Goal: Information Seeking & Learning: Check status

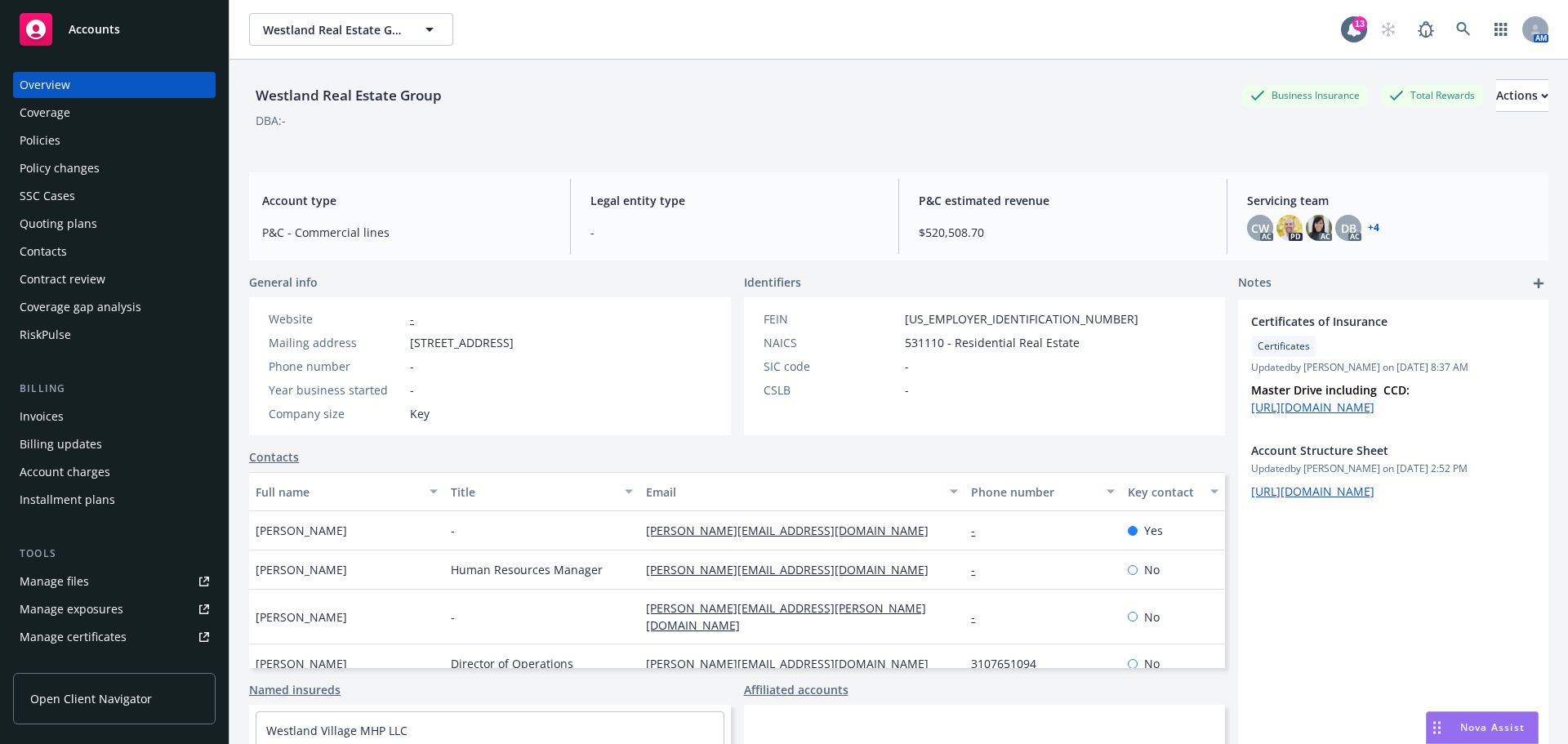
click at [49, 141] on div "Policies" at bounding box center [40, 140] width 41 height 26
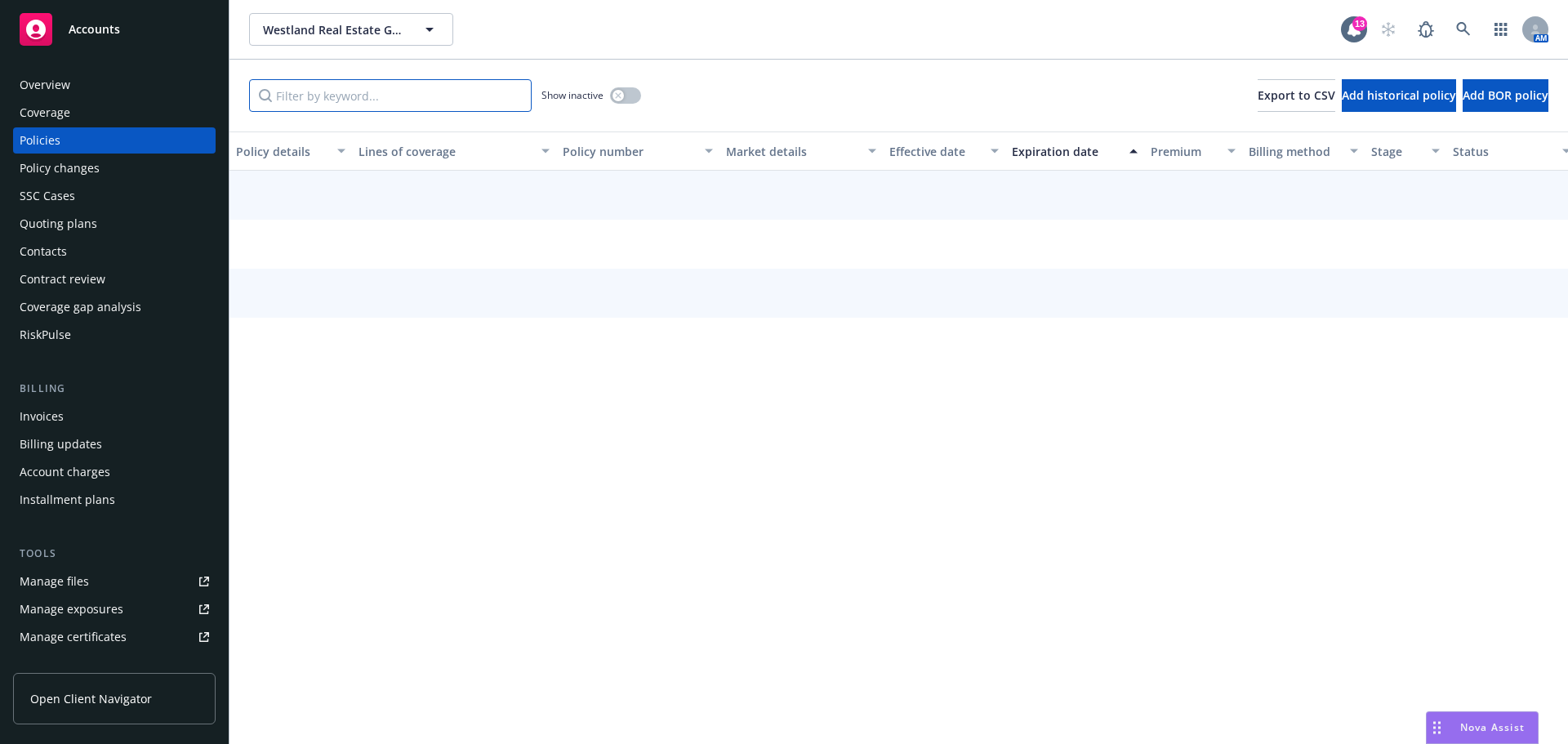
click at [352, 99] on input "Filter by keyword..." at bounding box center [391, 95] width 283 height 33
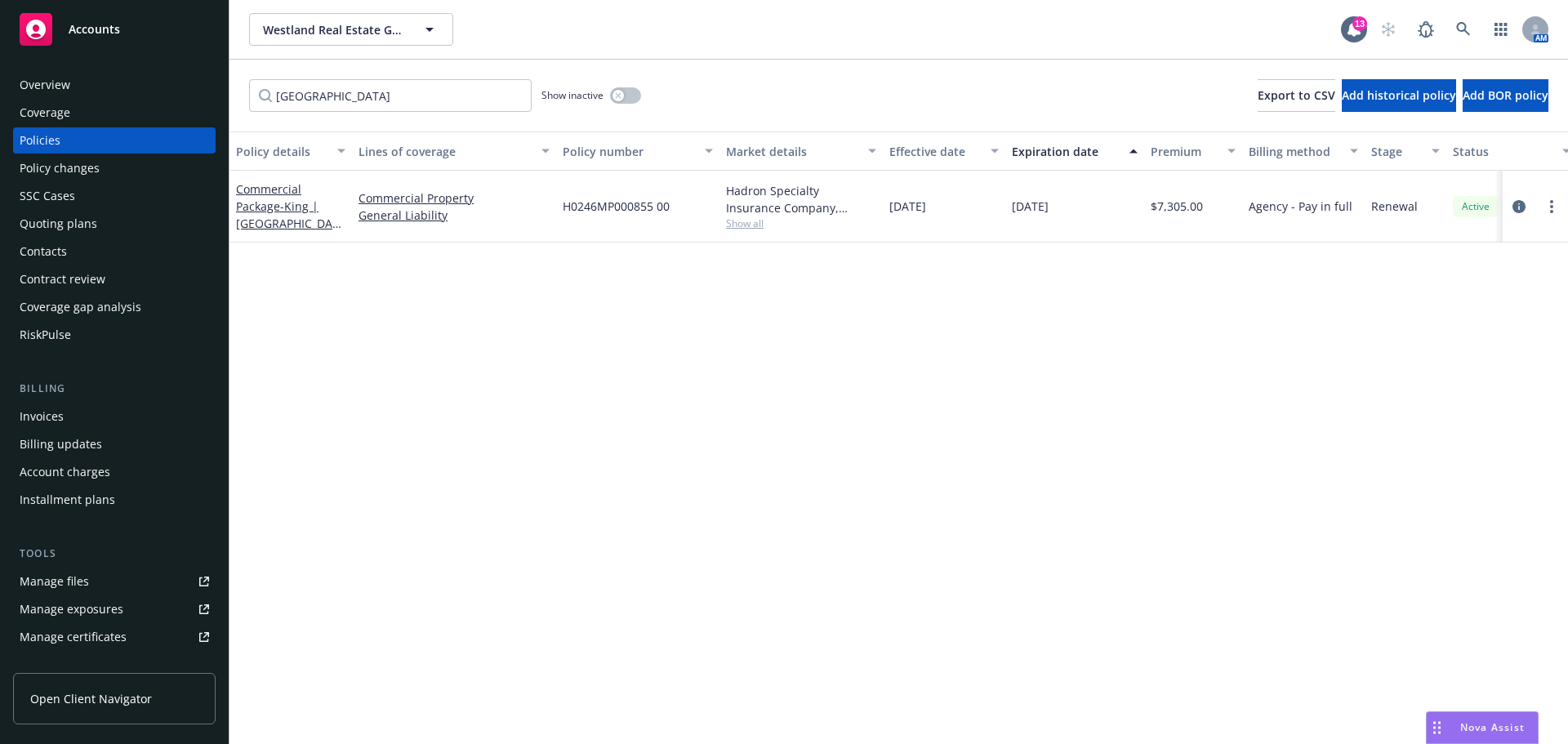
click at [358, 343] on div "Policy details Lines of coverage Policy number Market details Effective date Ex…" at bounding box center [898, 437] width 1338 height 612
click at [391, 90] on input "[GEOGRAPHIC_DATA]" at bounding box center [391, 95] width 283 height 33
drag, startPoint x: 413, startPoint y: 96, endPoint x: 138, endPoint y: 95, distance: 275.0
click at [138, 95] on div "Accounts Overview Coverage Policies Policy changes SSC Cases Quoting plans Cont…" at bounding box center [784, 372] width 1568 height 744
click at [362, 85] on input "santa fe" at bounding box center [391, 95] width 283 height 33
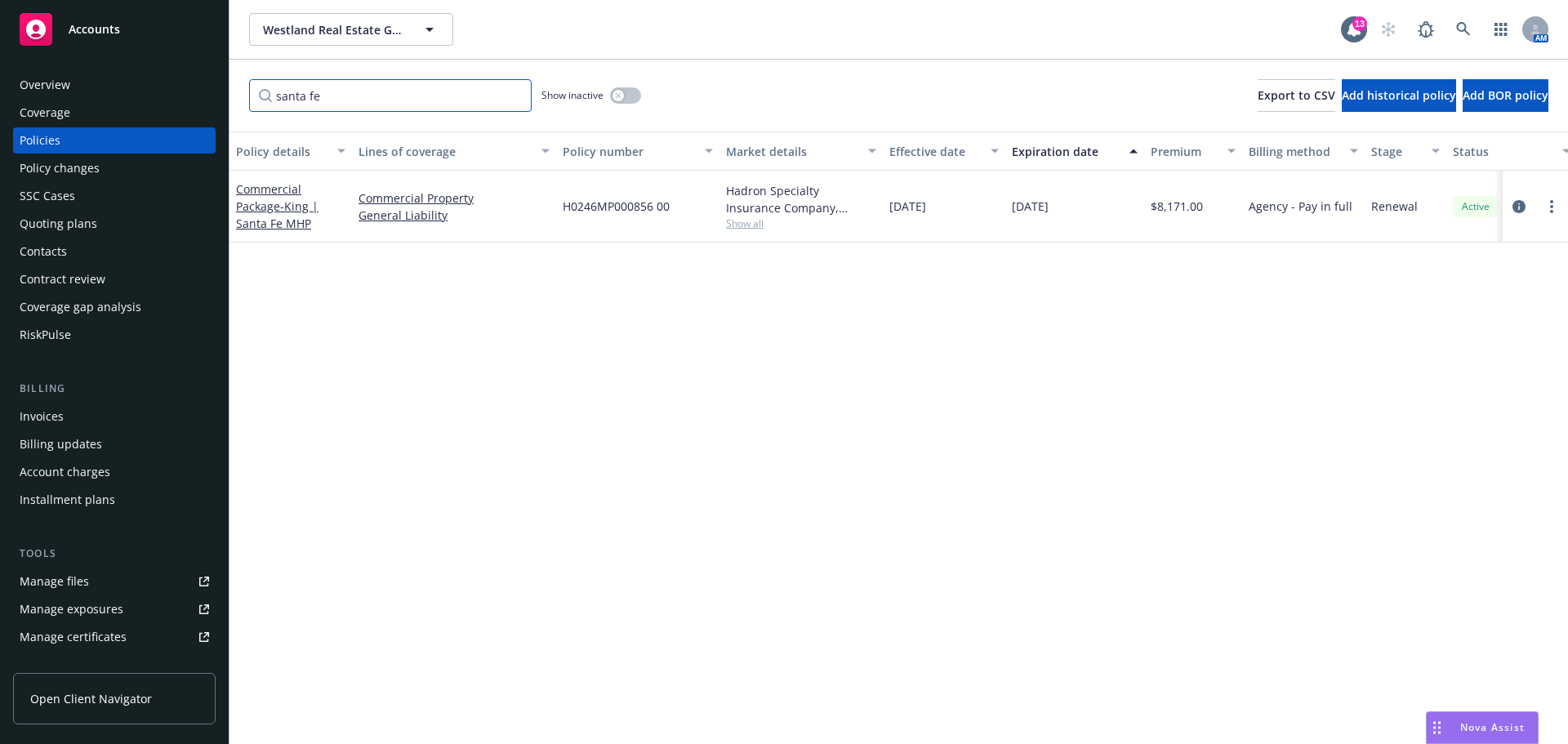
drag, startPoint x: 353, startPoint y: 93, endPoint x: 152, endPoint y: 88, distance: 201.1
click at [152, 88] on div "Accounts Overview Coverage Policies Policy changes SSC Cases Quoting plans Cont…" at bounding box center [784, 372] width 1568 height 744
click at [356, 92] on input "[GEOGRAPHIC_DATA]" at bounding box center [391, 95] width 283 height 33
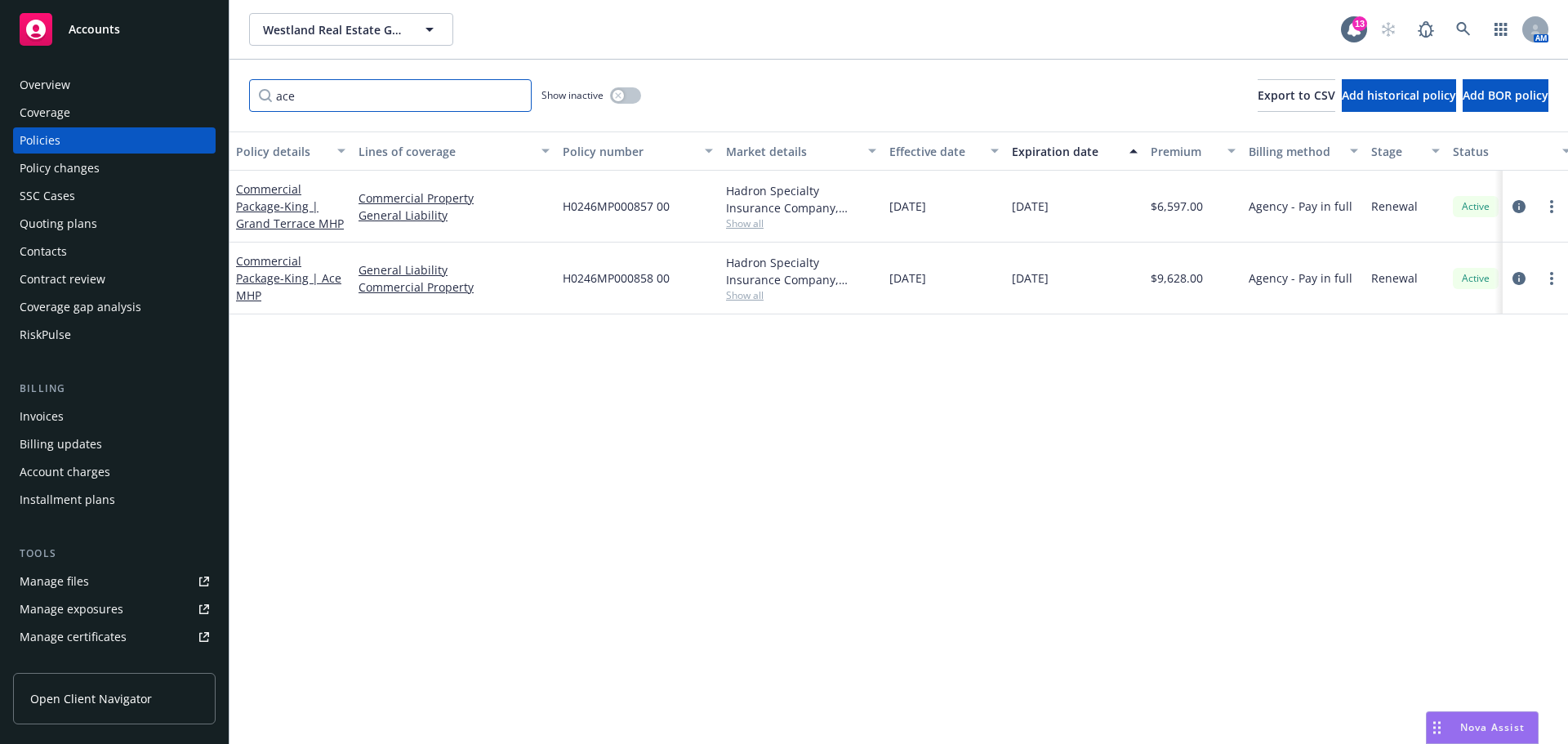
click at [339, 87] on input "ace" at bounding box center [391, 95] width 283 height 33
drag, startPoint x: 330, startPoint y: 96, endPoint x: 222, endPoint y: 93, distance: 108.0
click at [222, 93] on div "Accounts Overview Coverage Policies Policy changes SSC Cases Quoting plans Cont…" at bounding box center [784, 372] width 1568 height 744
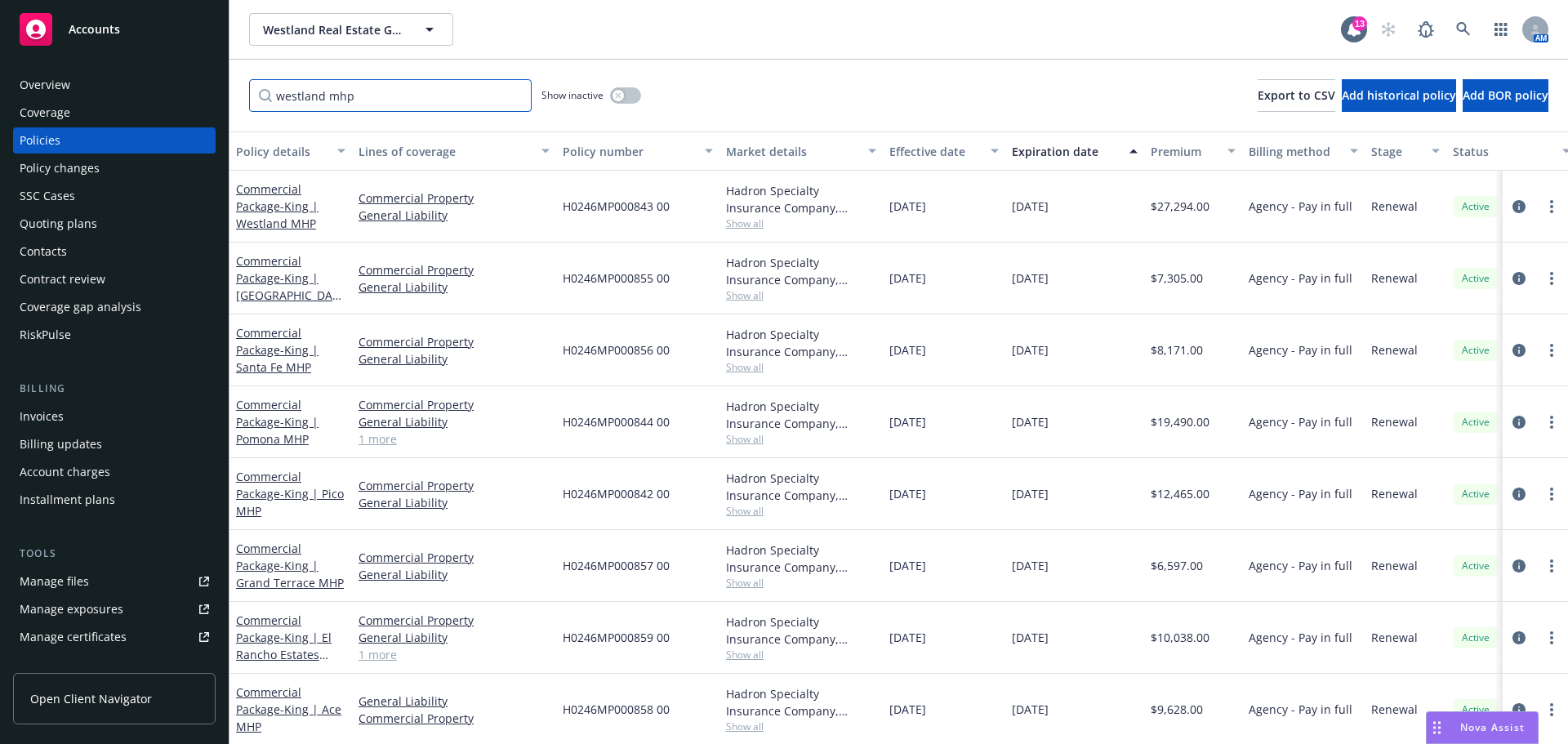
click at [382, 91] on input "westland mhp" at bounding box center [391, 95] width 283 height 33
drag, startPoint x: 402, startPoint y: 105, endPoint x: 175, endPoint y: 97, distance: 227.1
click at [176, 97] on div "Accounts Overview Coverage Policies Policy changes SSC Cases Quoting plans Cont…" at bounding box center [784, 372] width 1568 height 744
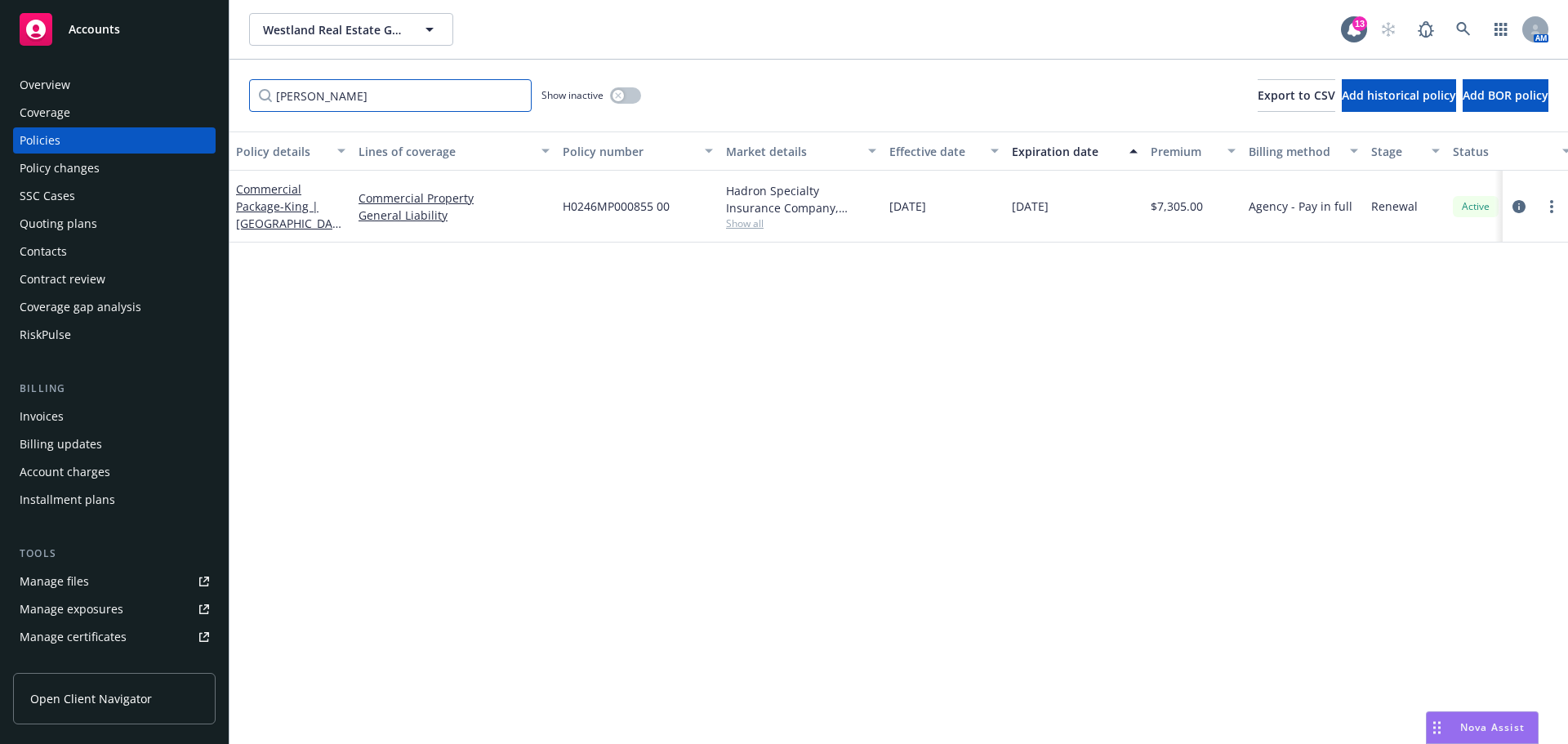
drag, startPoint x: 373, startPoint y: 96, endPoint x: 228, endPoint y: 91, distance: 145.1
click at [228, 91] on div "Accounts Overview Coverage Policies Policy changes SSC Cases Quoting plans Cont…" at bounding box center [784, 372] width 1568 height 744
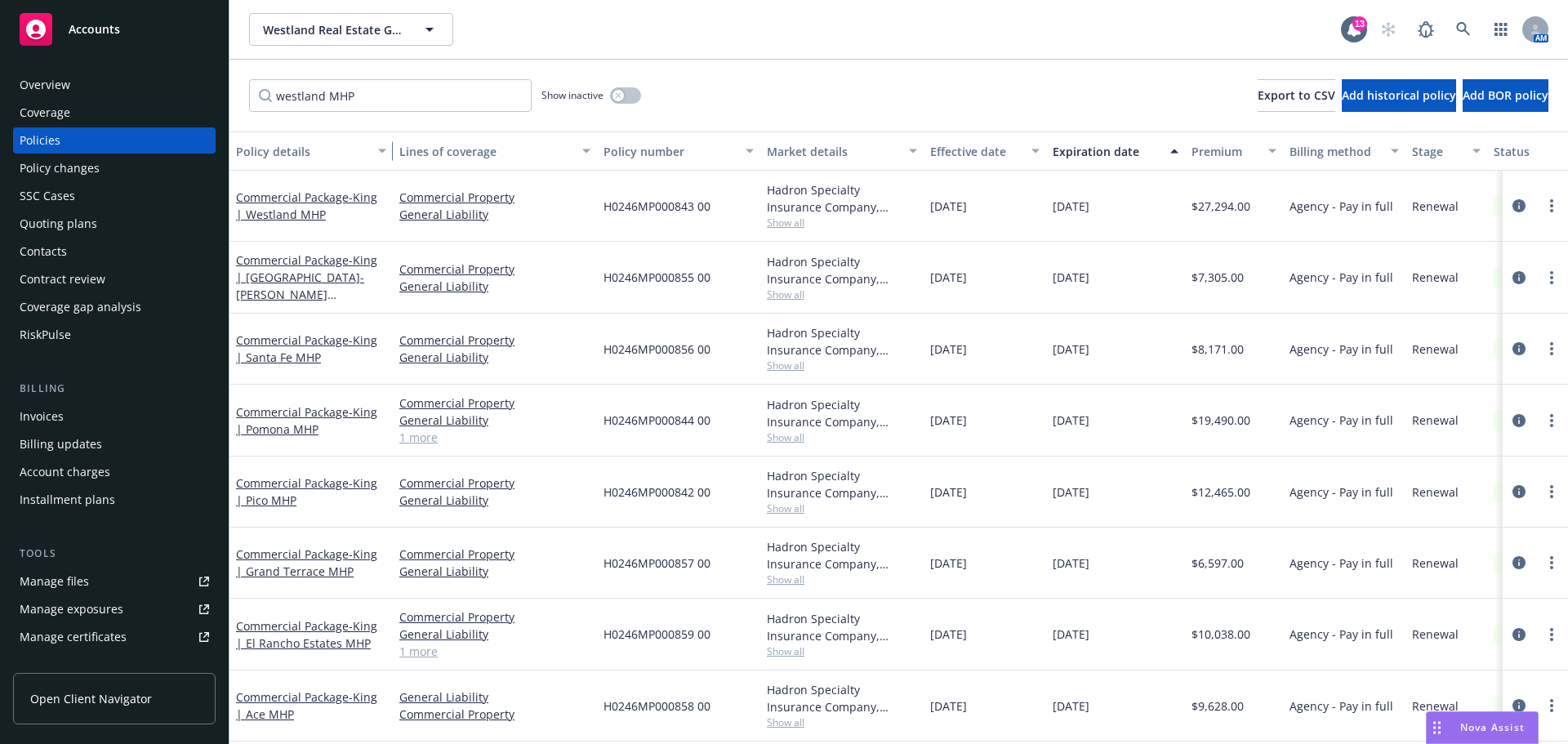
drag, startPoint x: 348, startPoint y: 156, endPoint x: 389, endPoint y: 157, distance: 41.0
click at [389, 157] on div "button" at bounding box center [385, 151] width 8 height 38
click at [725, 20] on div "Westland Real Estate Group Westland Real Estate Group" at bounding box center [795, 29] width 1092 height 33
click at [368, 94] on input "westland MHP" at bounding box center [391, 95] width 283 height 33
drag, startPoint x: 311, startPoint y: 91, endPoint x: 156, endPoint y: 90, distance: 155.0
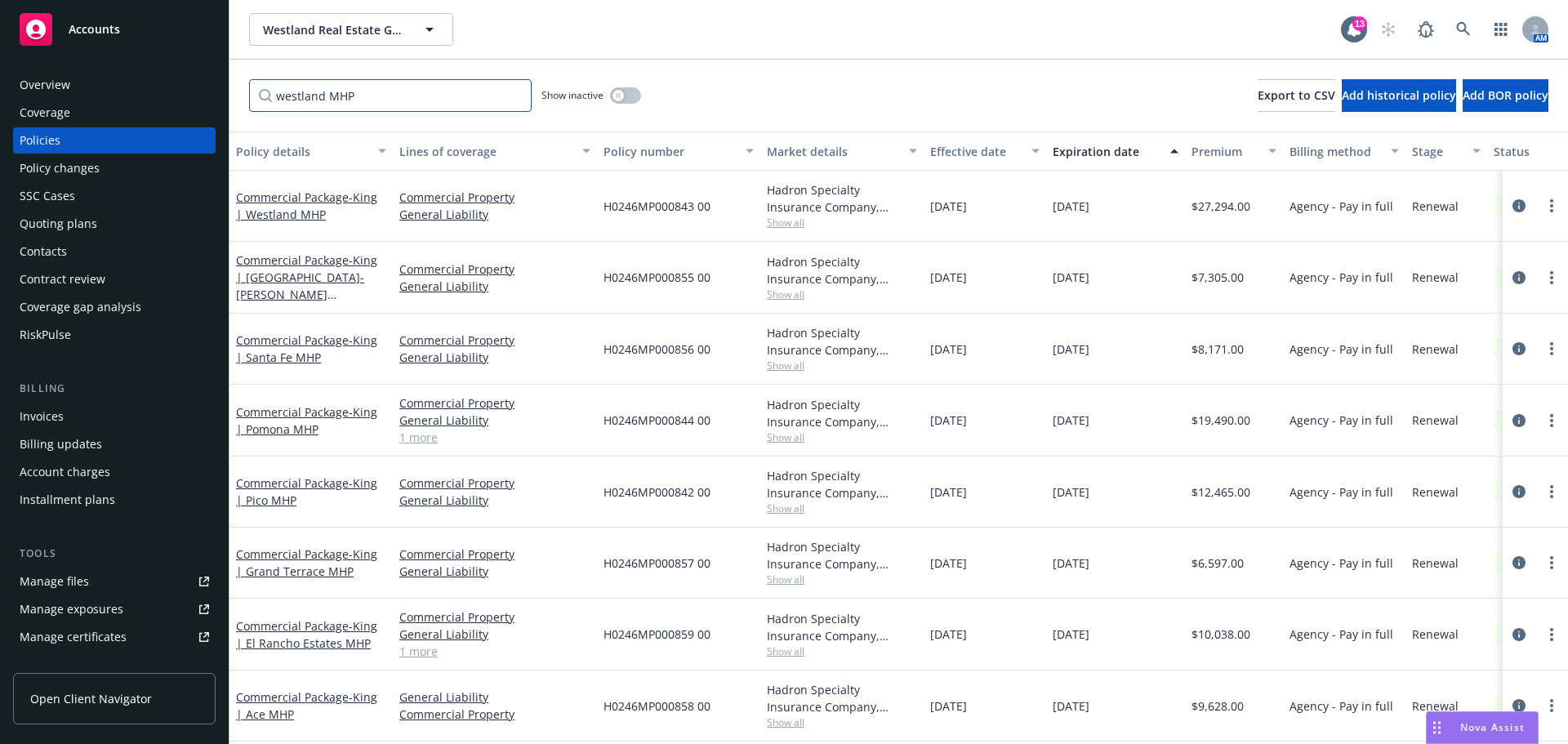
click at [156, 90] on div "Accounts Overview Coverage Policies Policy changes SSC Cases Quoting plans Cont…" at bounding box center [784, 372] width 1568 height 744
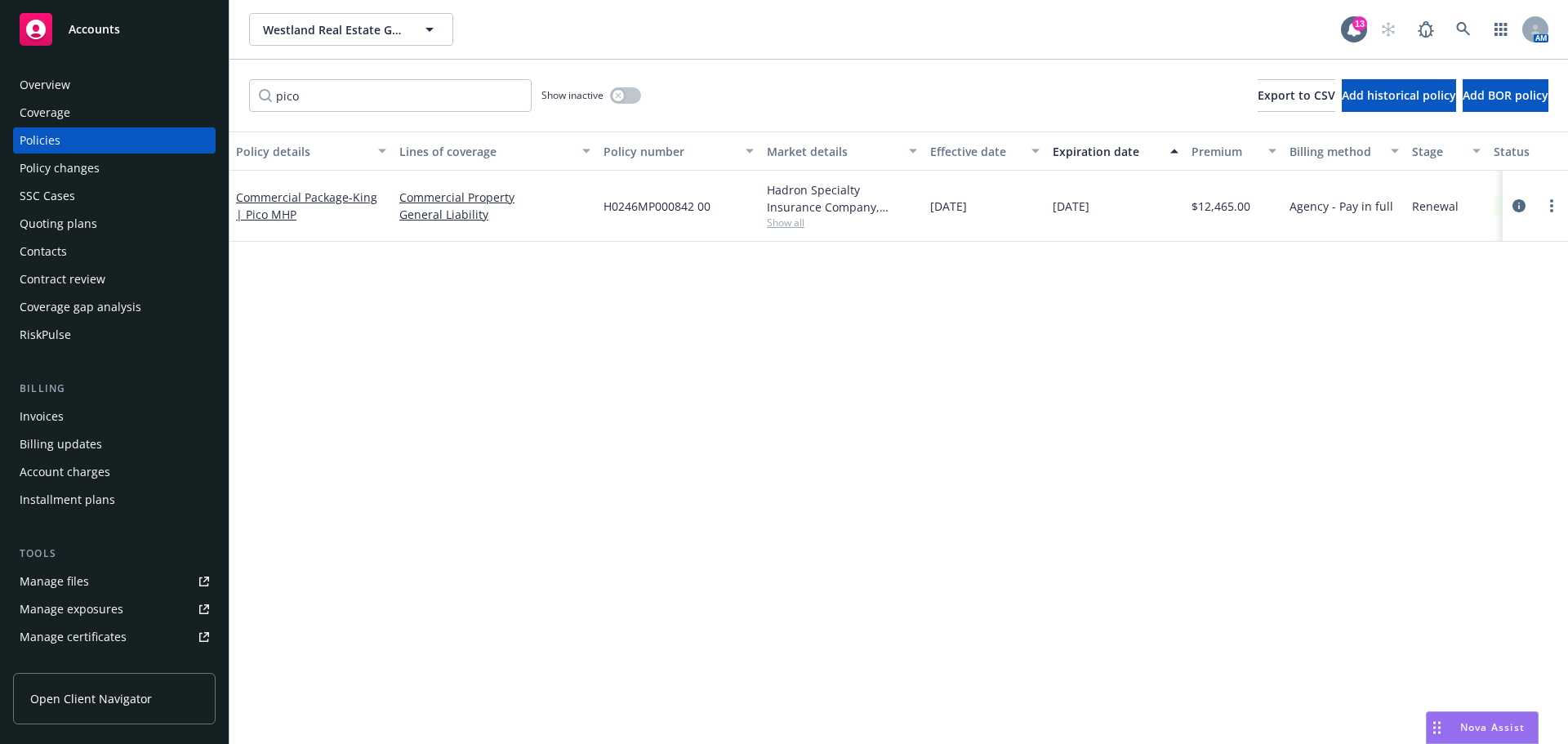
click at [443, 495] on div "Policy details Lines of coverage Policy number Market details Effective date Ex…" at bounding box center [898, 437] width 1338 height 612
click at [413, 93] on input "pico" at bounding box center [391, 95] width 283 height 33
drag, startPoint x: 366, startPoint y: 96, endPoint x: 152, endPoint y: 99, distance: 214.0
click at [153, 99] on div "Accounts Overview Coverage Policies Policy changes SSC Cases Quoting plans Cont…" at bounding box center [784, 372] width 1568 height 744
drag, startPoint x: 427, startPoint y: 96, endPoint x: 180, endPoint y: 94, distance: 247.0
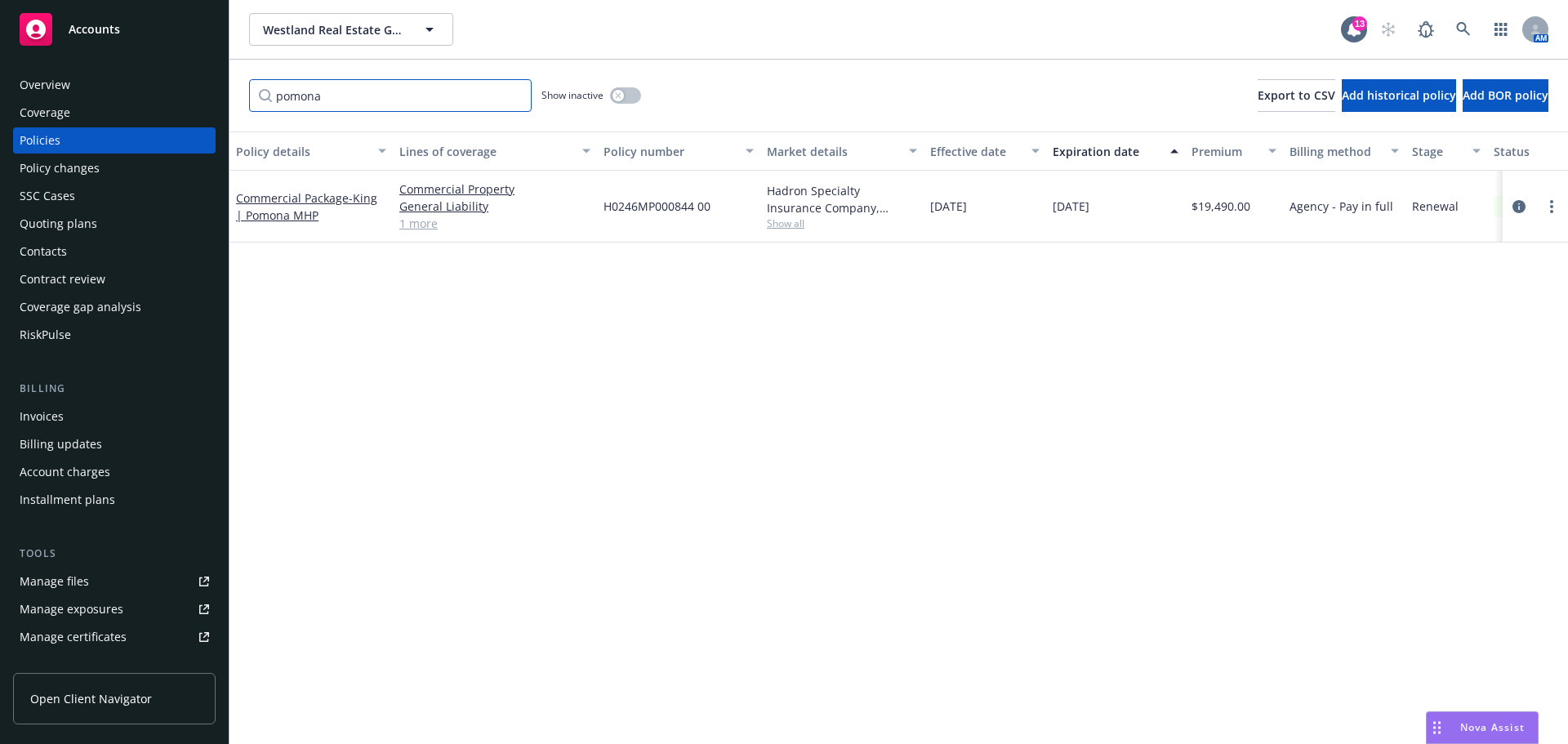
click at [180, 94] on div "Accounts Overview Coverage Policies Policy changes SSC Cases Quoting plans Cont…" at bounding box center [784, 372] width 1568 height 744
type input "el rancho"
click at [513, 95] on input "el rancho" at bounding box center [391, 95] width 283 height 33
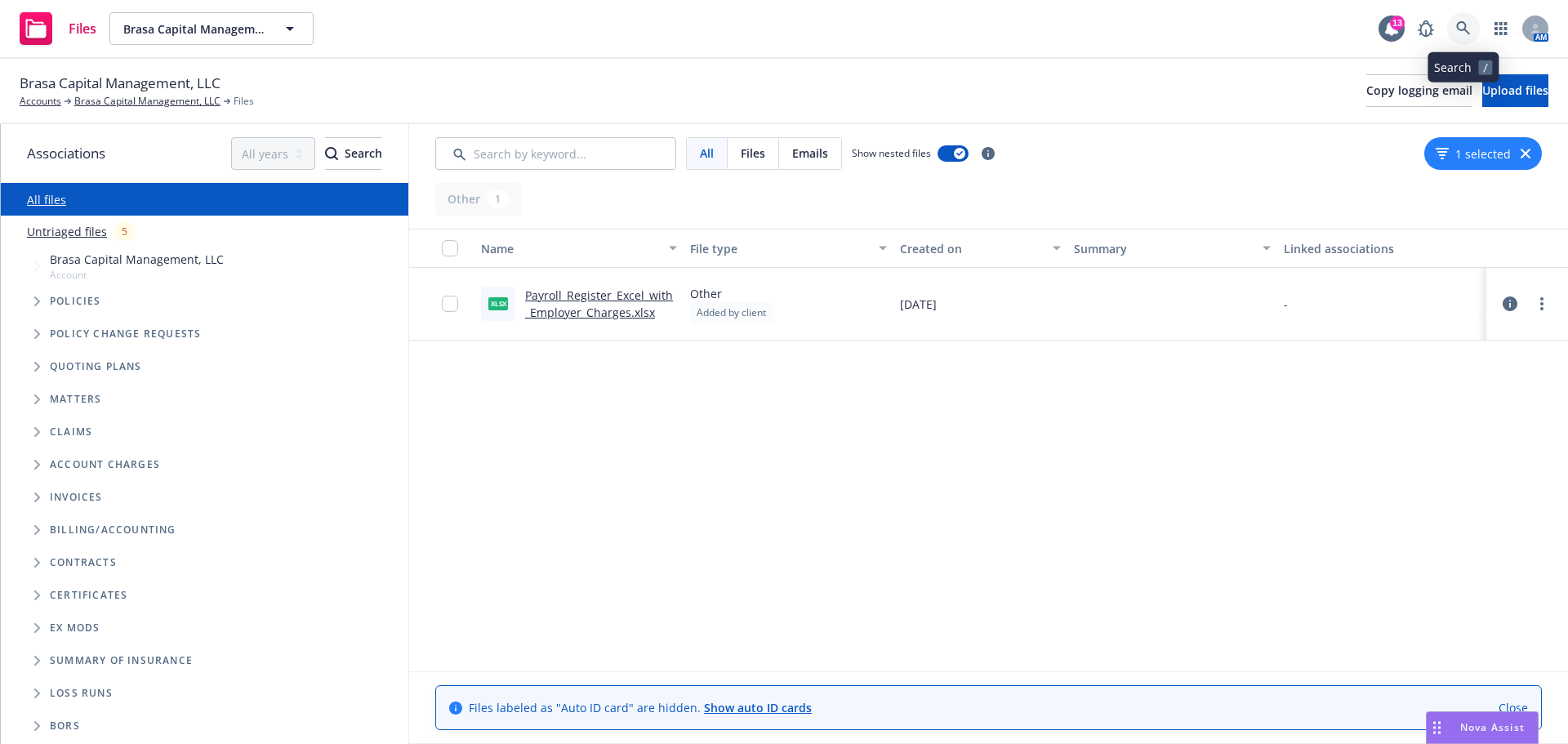
click at [1459, 31] on icon at bounding box center [1463, 28] width 15 height 15
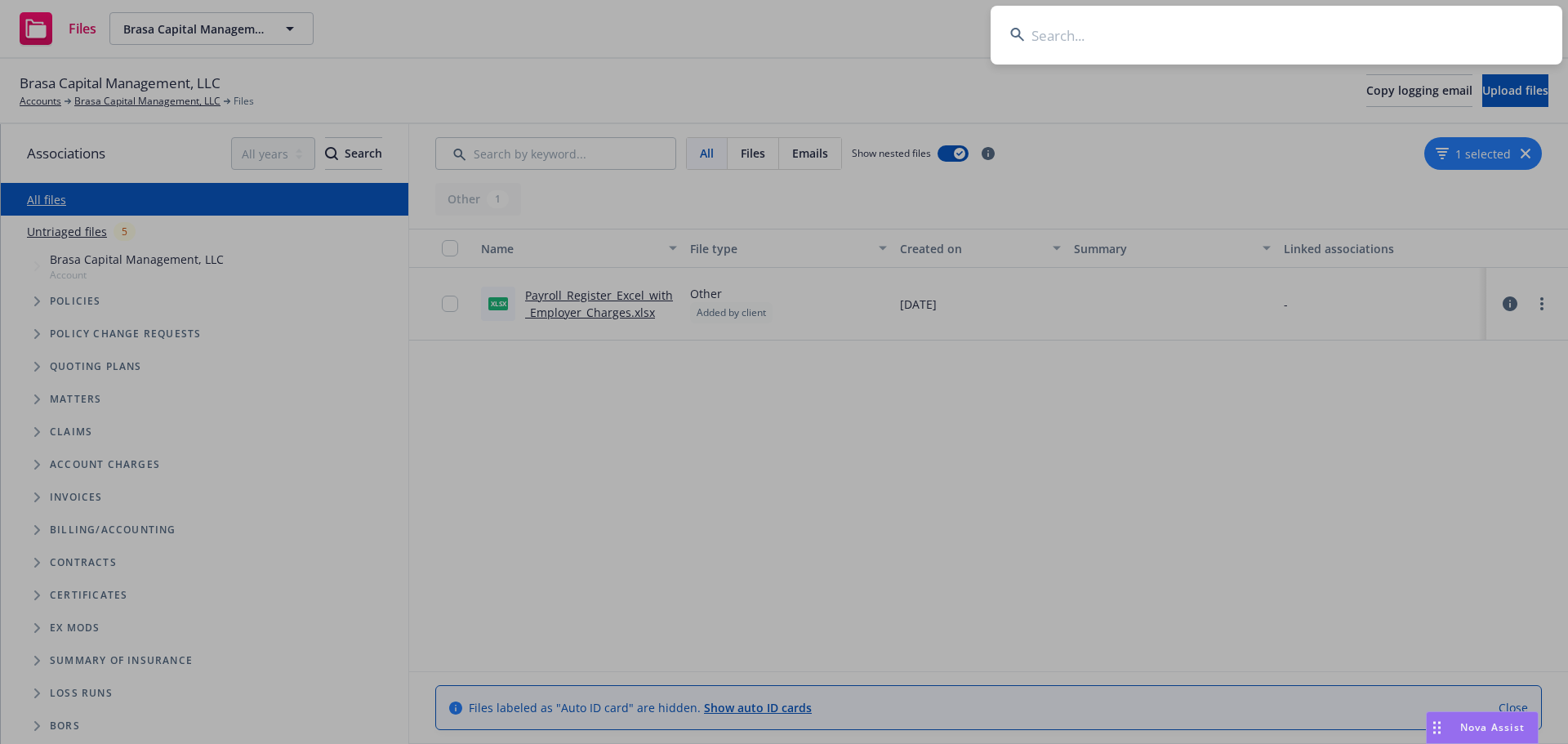
click at [1278, 37] on input at bounding box center [1277, 35] width 572 height 58
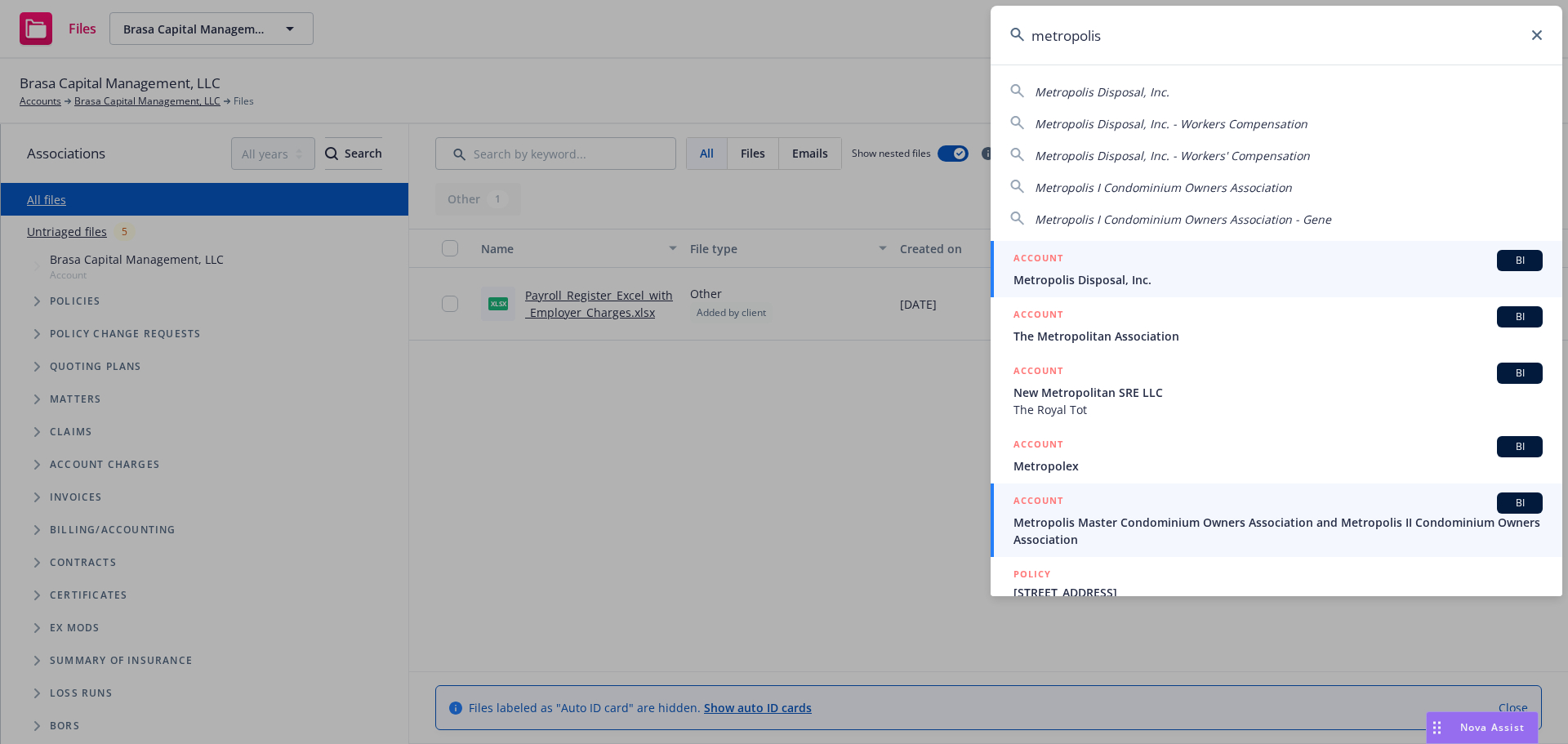
type input "metropolis"
click at [1131, 523] on span "Metropolis Master Condominium Owners Association and Metropolis II Condominium …" at bounding box center [1278, 530] width 529 height 35
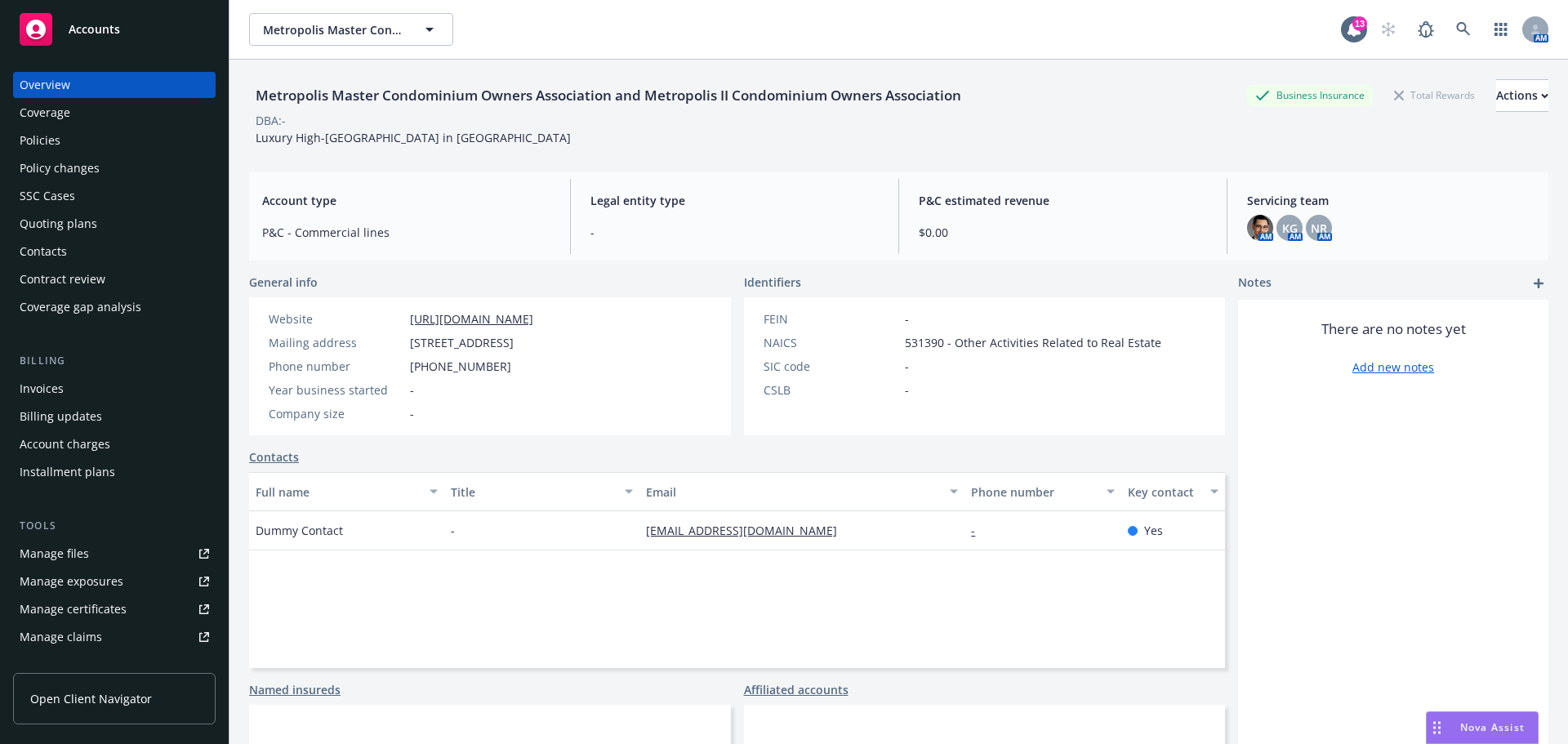
click at [44, 392] on div "Invoices" at bounding box center [42, 389] width 45 height 26
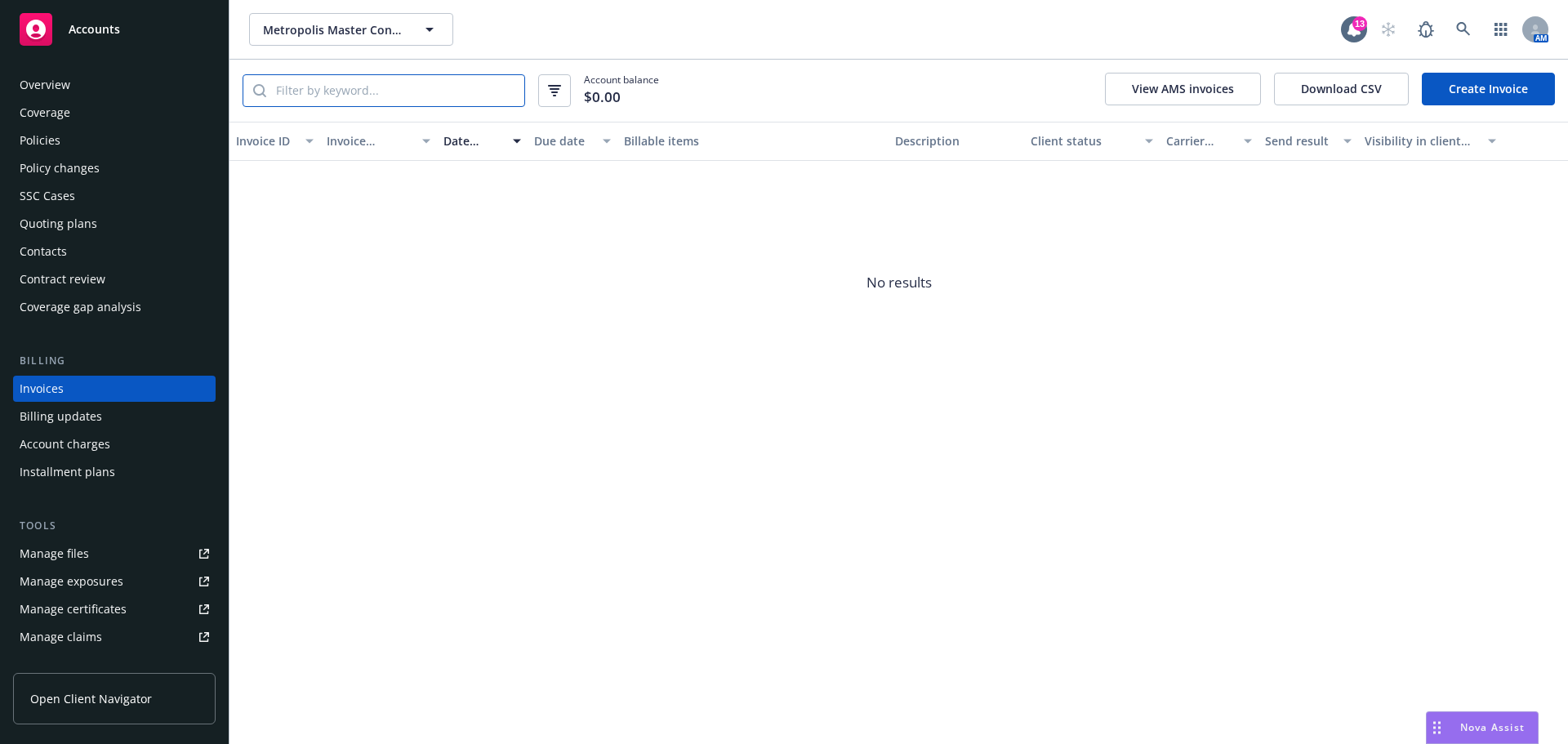
click at [388, 82] on input "search" at bounding box center [395, 90] width 258 height 31
type input "A"
click at [1471, 21] on link at bounding box center [1463, 29] width 33 height 33
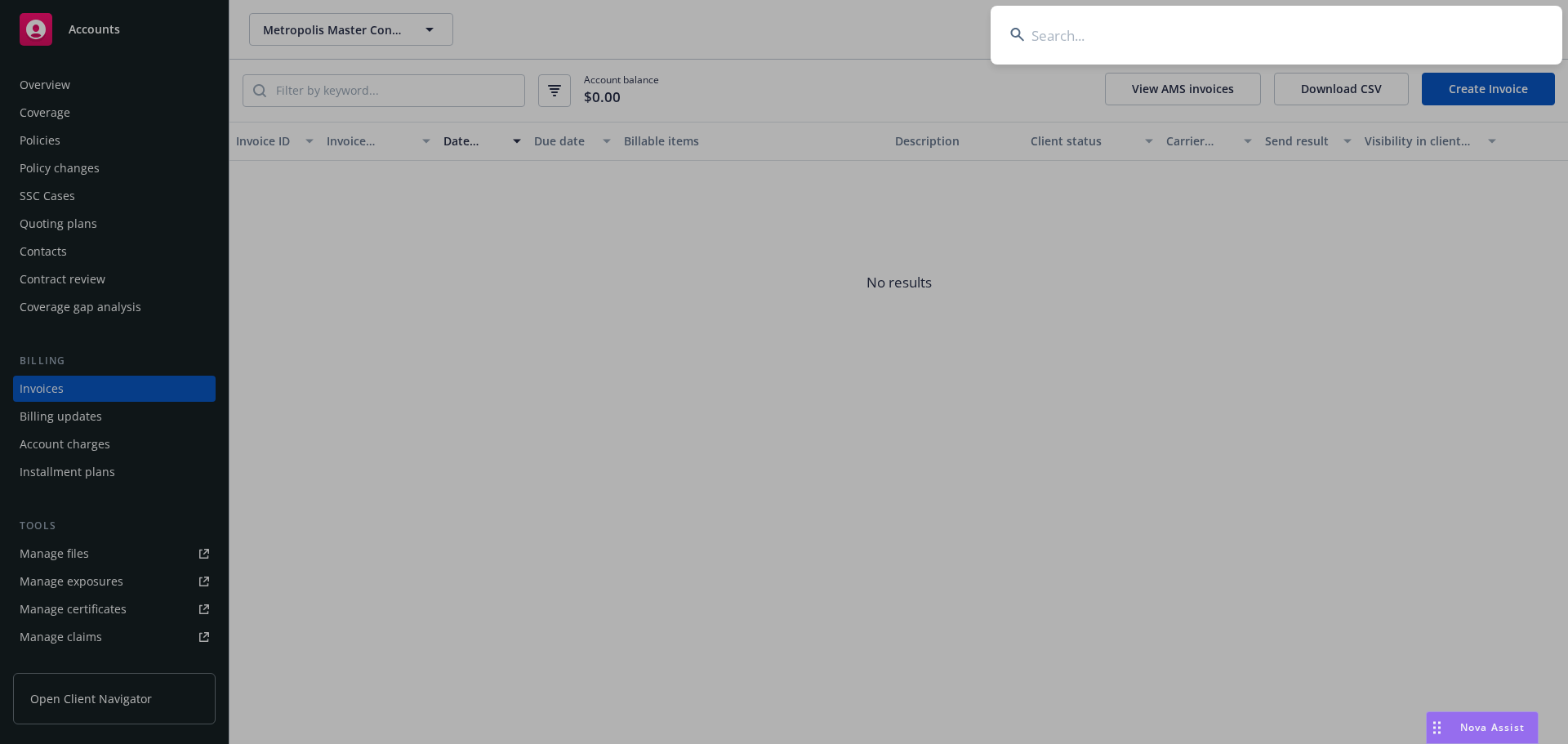
click at [1095, 52] on input at bounding box center [1277, 35] width 572 height 58
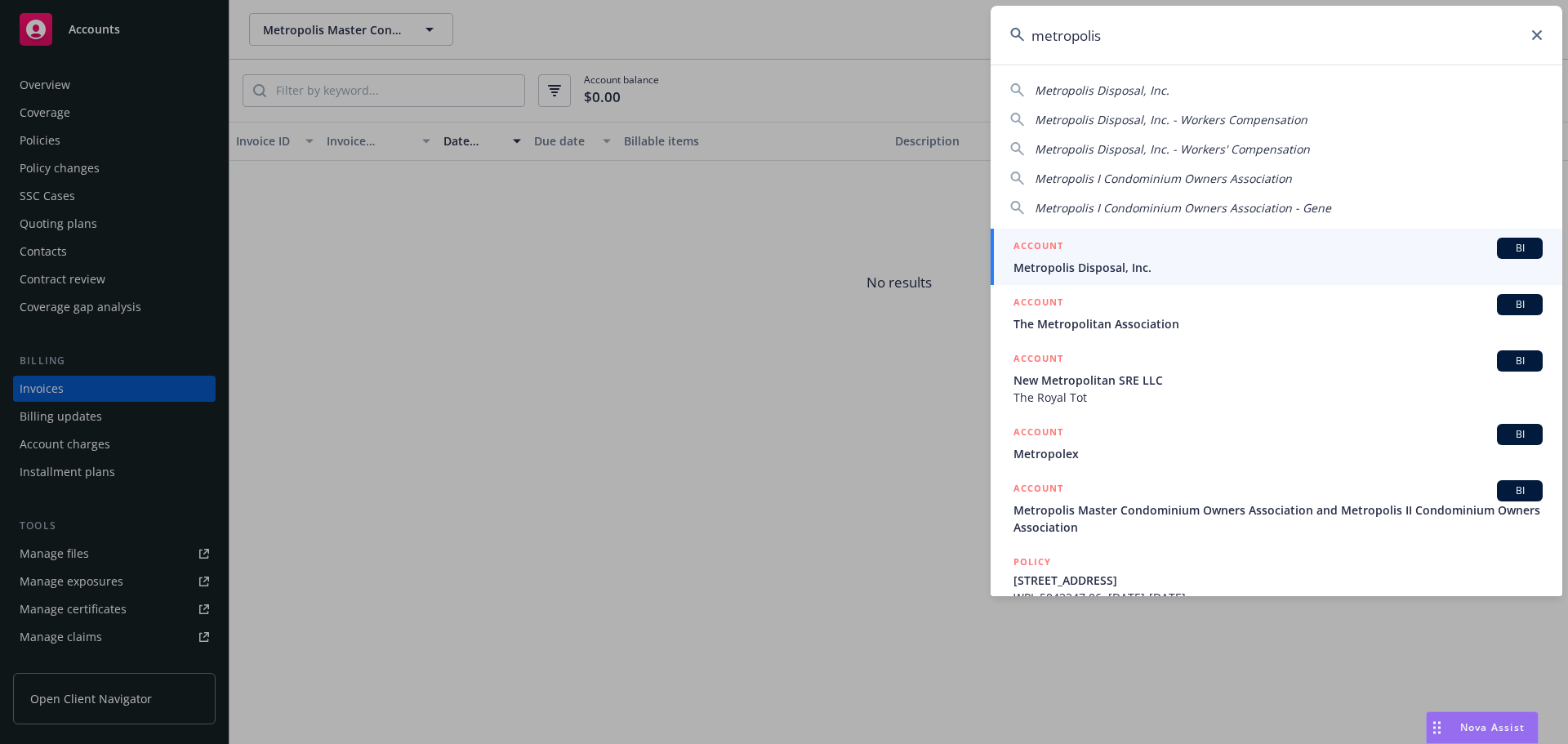
type input "metropolis"
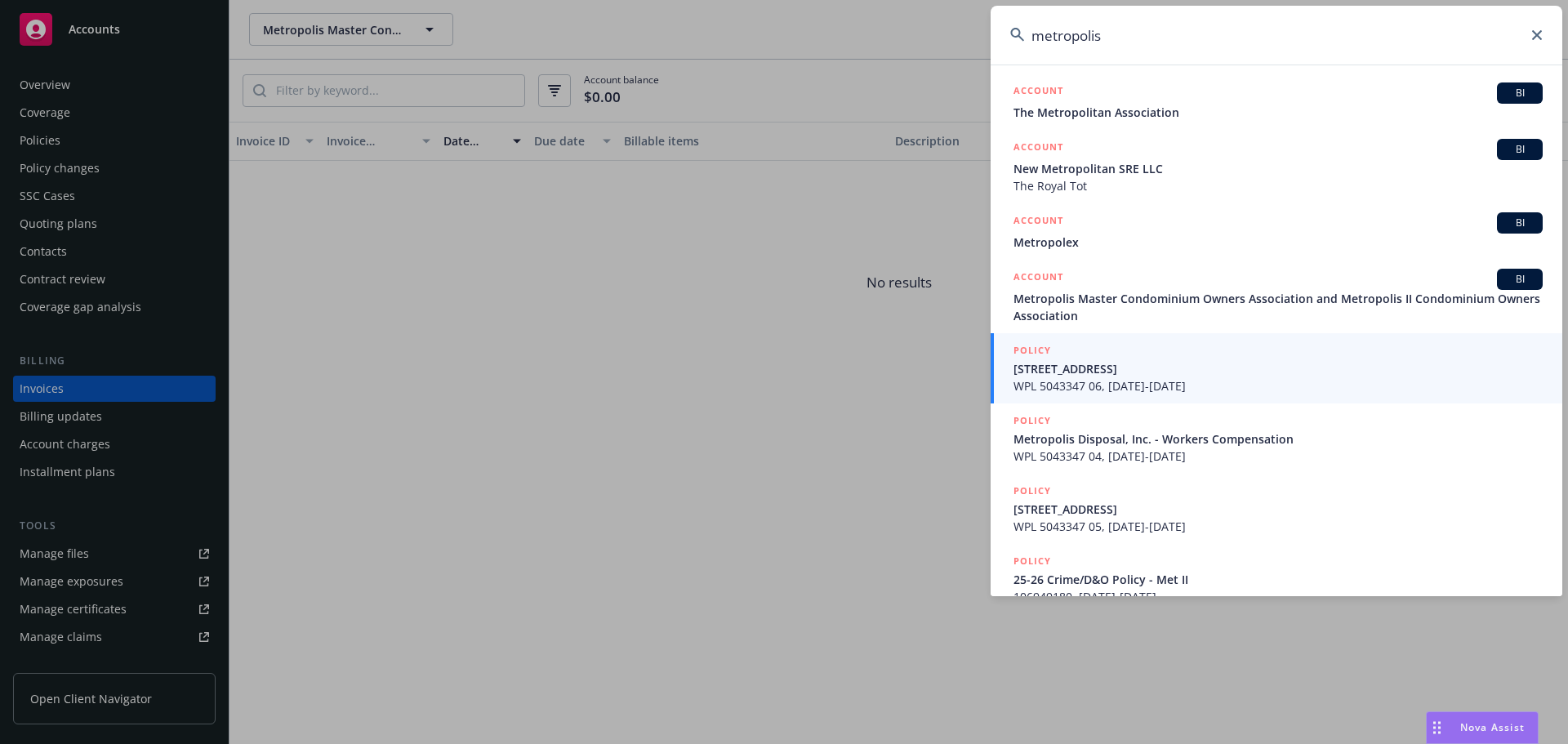
scroll to position [310, 0]
